Goal: Navigation & Orientation: Find specific page/section

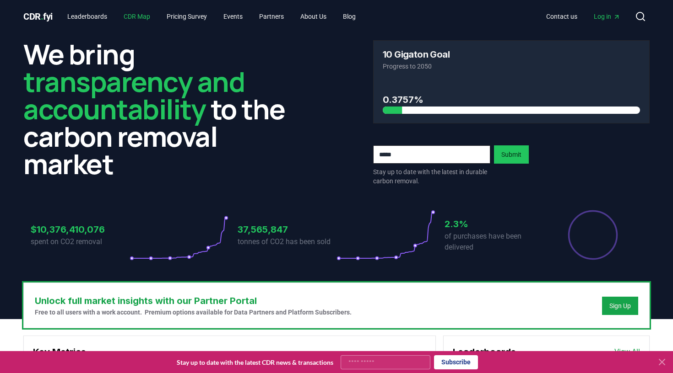
click at [142, 24] on link "CDR Map" at bounding box center [136, 16] width 41 height 16
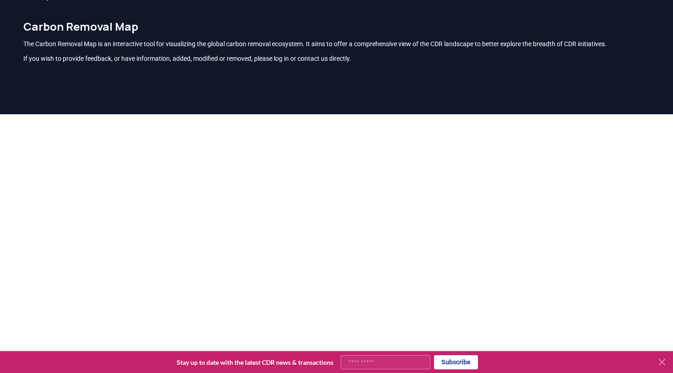
scroll to position [20, 0]
